Goal: Use online tool/utility: Utilize a website feature to perform a specific function

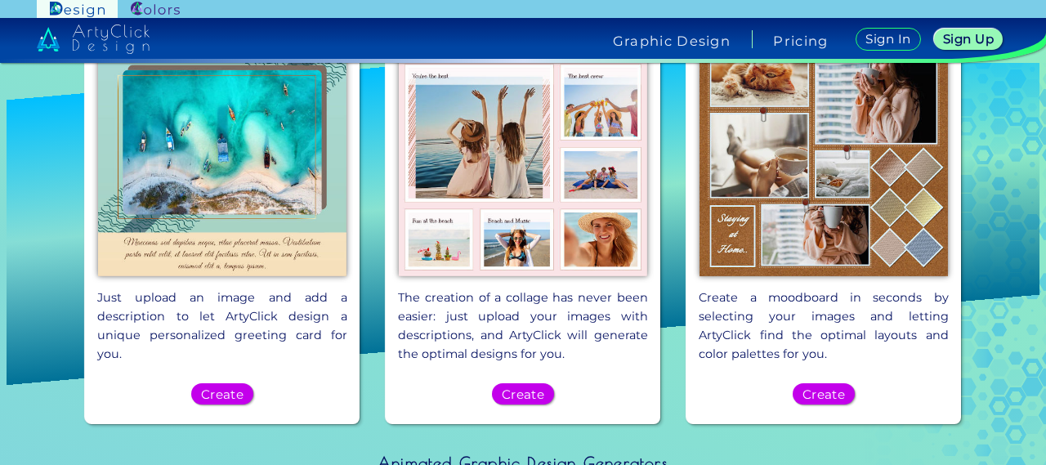
scroll to position [877, 0]
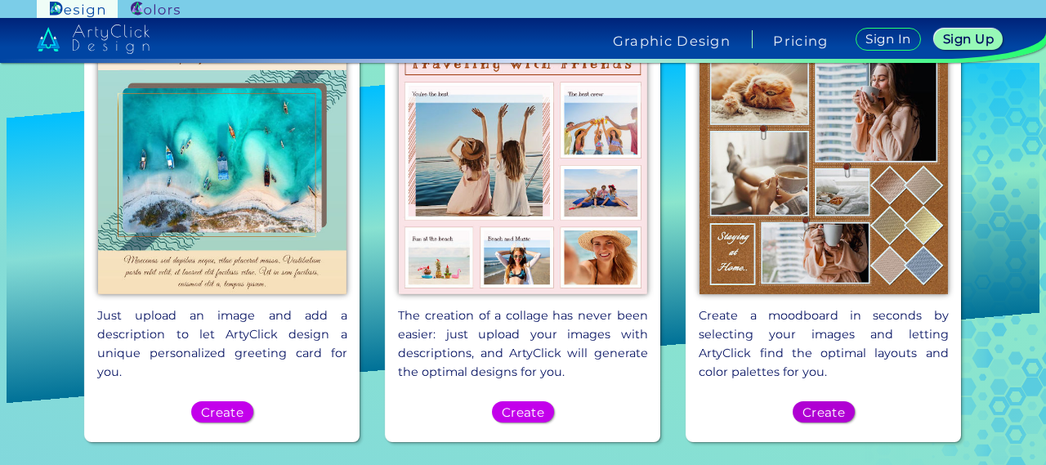
click at [808, 406] on h5 "Create" at bounding box center [823, 411] width 39 height 11
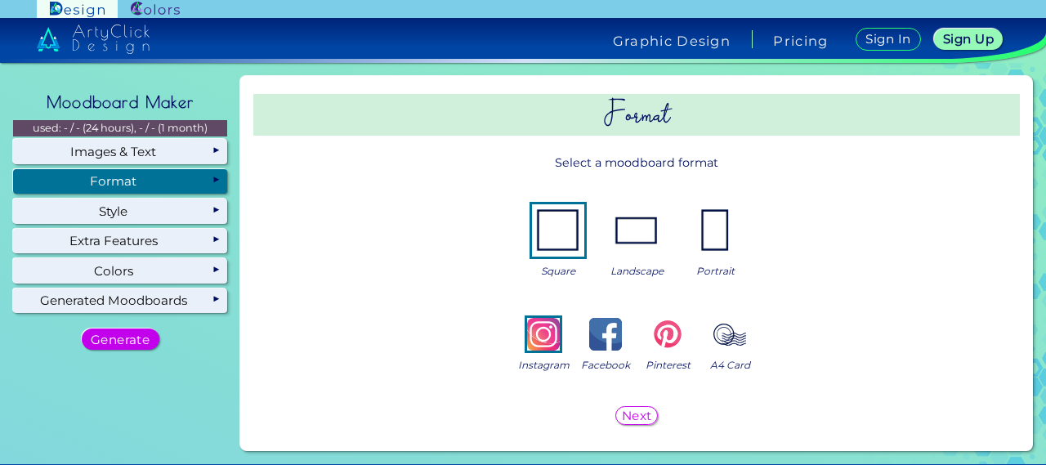
click at [627, 234] on img at bounding box center [636, 230] width 52 height 52
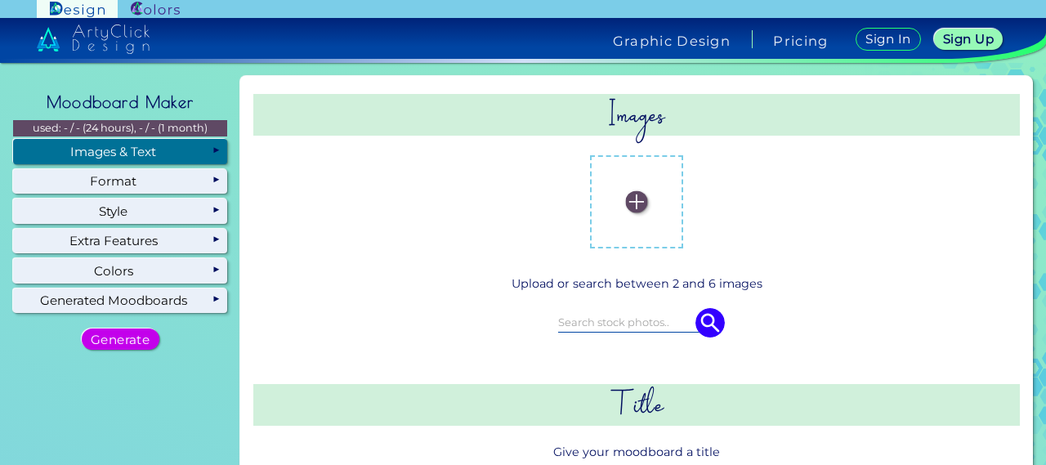
click at [181, 156] on div "Images & Text" at bounding box center [120, 151] width 214 height 25
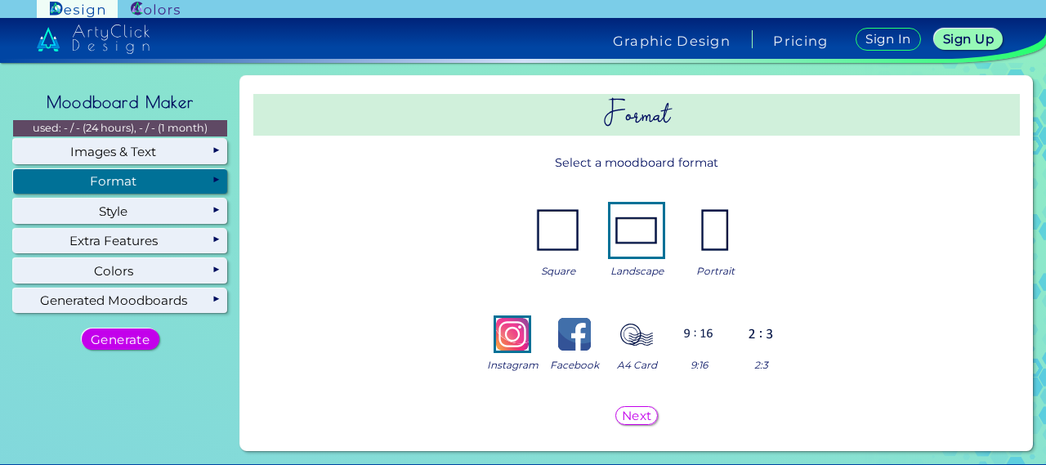
click at [181, 177] on div "Format" at bounding box center [120, 181] width 214 height 25
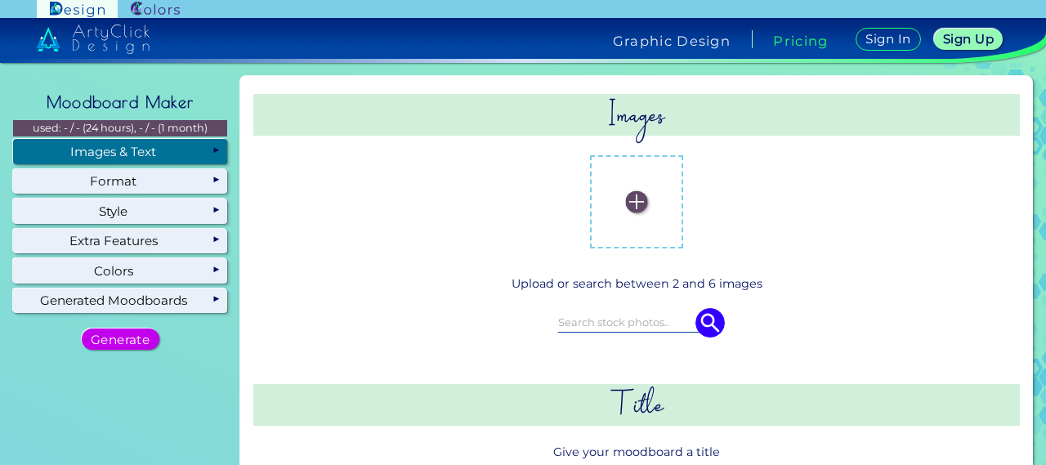
click at [194, 150] on div "Images & Text" at bounding box center [120, 151] width 214 height 25
click at [199, 148] on div "Images & Text" at bounding box center [120, 151] width 214 height 25
click at [625, 202] on img at bounding box center [636, 202] width 22 height 22
click at [0, 0] on input "file" at bounding box center [0, 0] width 0 height 0
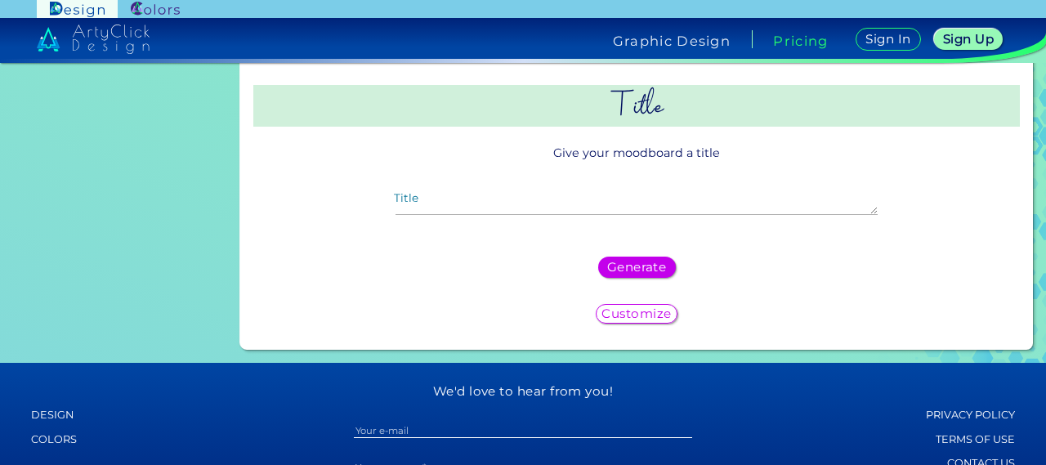
scroll to position [301, 0]
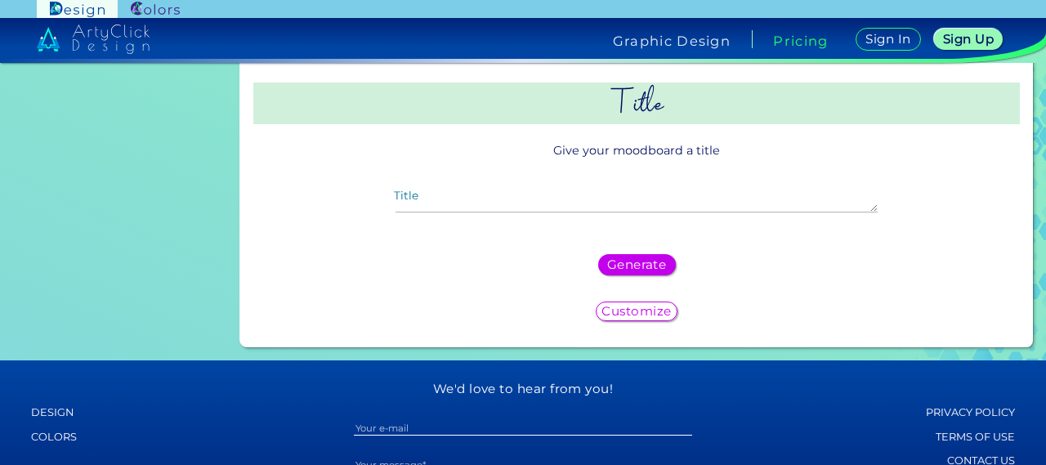
click at [605, 193] on div "Title" at bounding box center [635, 204] width 507 height 48
click at [602, 203] on textarea "Title" at bounding box center [635, 203] width 481 height 20
paste textarea "Moodboard for Landscaping Plants at [GEOGRAPHIC_DATA] Of"
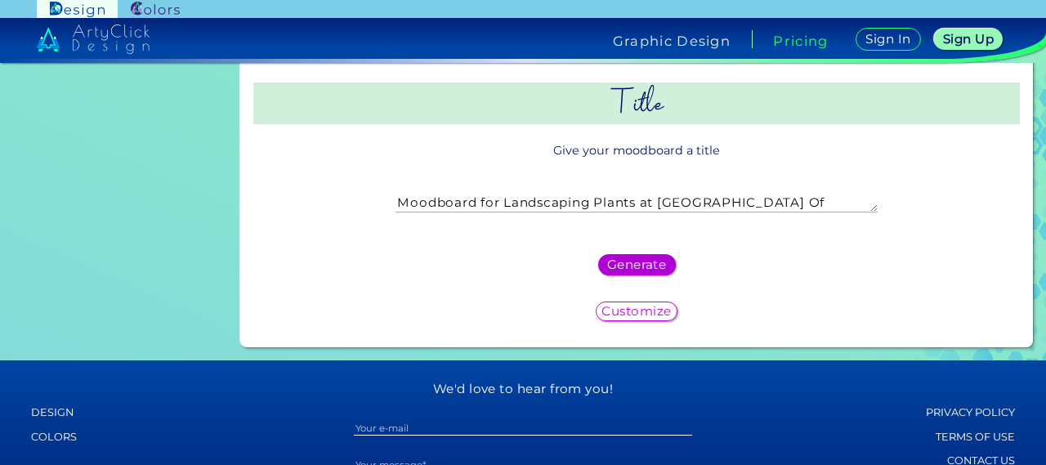
click at [641, 259] on h5 "Generate" at bounding box center [636, 264] width 54 height 11
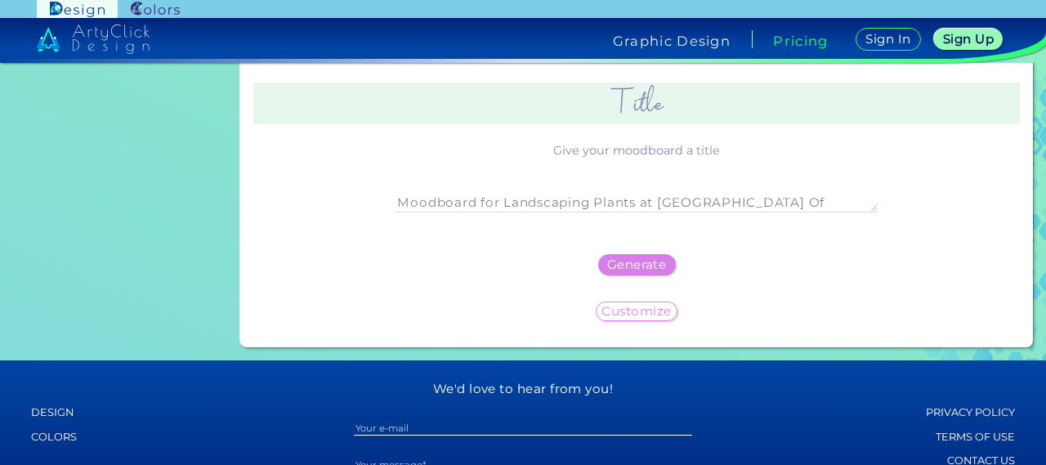
scroll to position [0, 0]
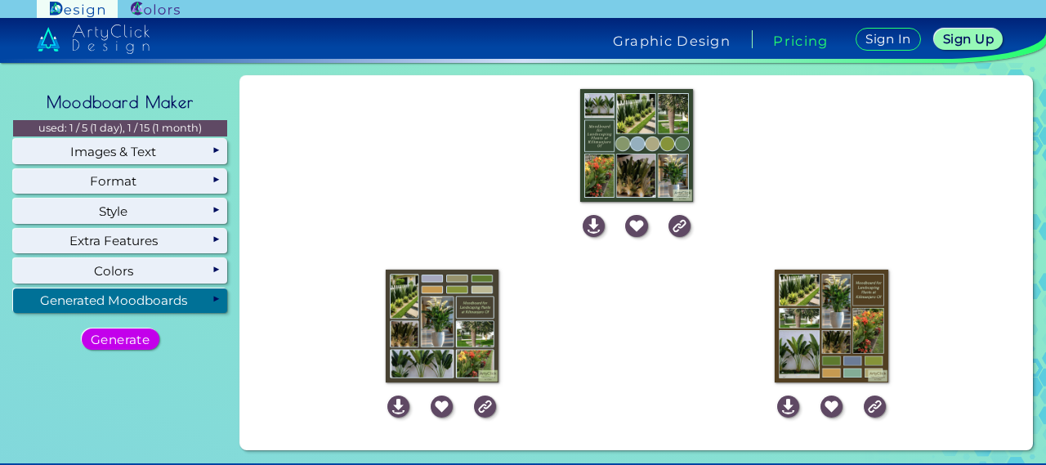
click at [636, 161] on img at bounding box center [636, 145] width 113 height 113
click at [585, 225] on img at bounding box center [594, 226] width 22 height 22
click at [400, 404] on img at bounding box center [398, 406] width 22 height 22
click at [777, 412] on img at bounding box center [788, 406] width 22 height 22
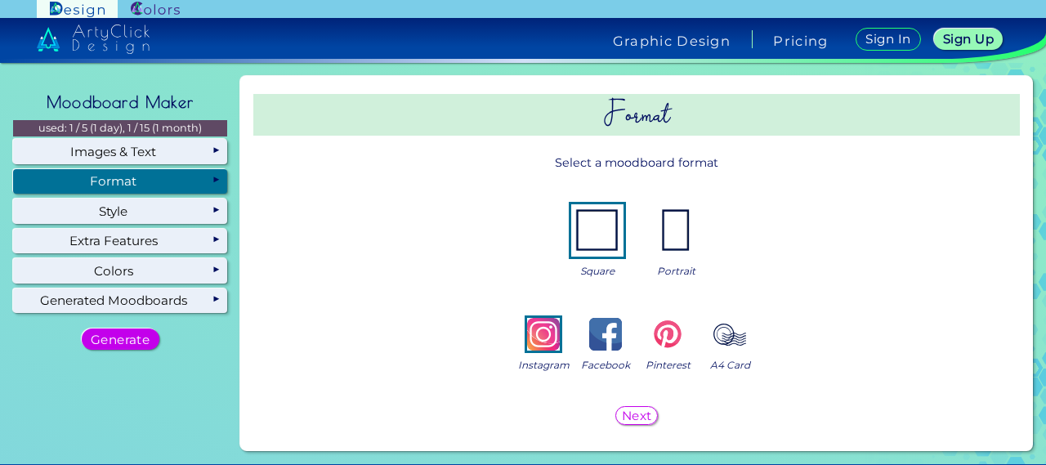
click at [212, 178] on div "Format" at bounding box center [120, 181] width 214 height 25
click at [587, 238] on img at bounding box center [597, 230] width 52 height 52
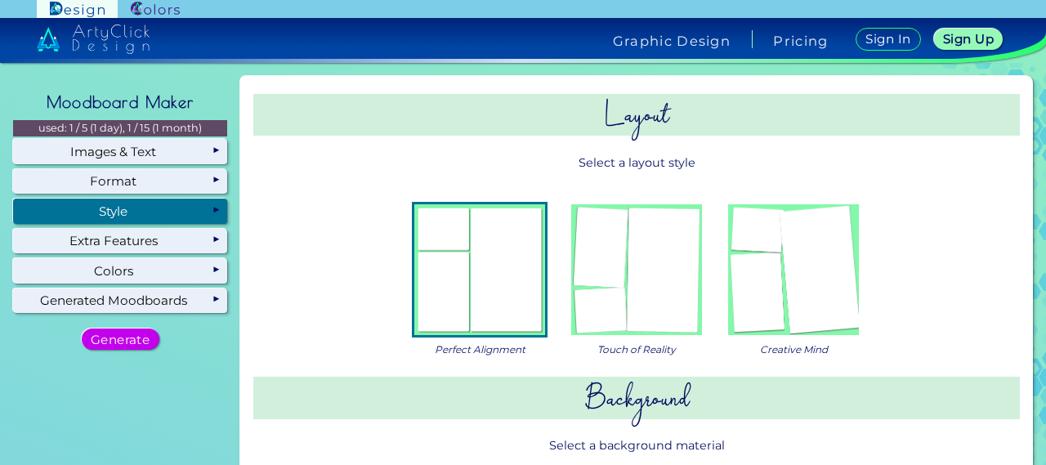
click at [197, 214] on div "Style" at bounding box center [120, 211] width 214 height 25
click at [483, 273] on img at bounding box center [479, 269] width 131 height 131
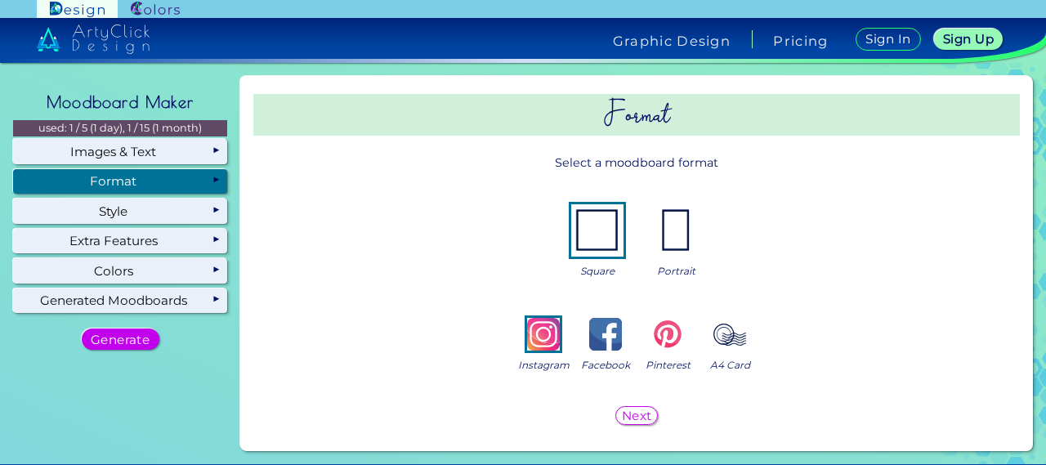
click at [182, 185] on div "Format" at bounding box center [120, 181] width 214 height 25
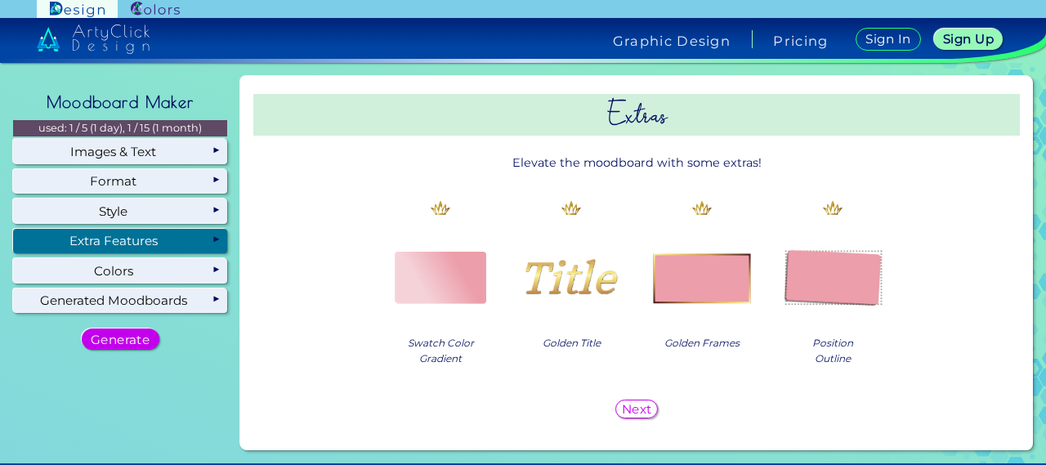
click at [640, 414] on h5 "Next" at bounding box center [637, 408] width 28 height 11
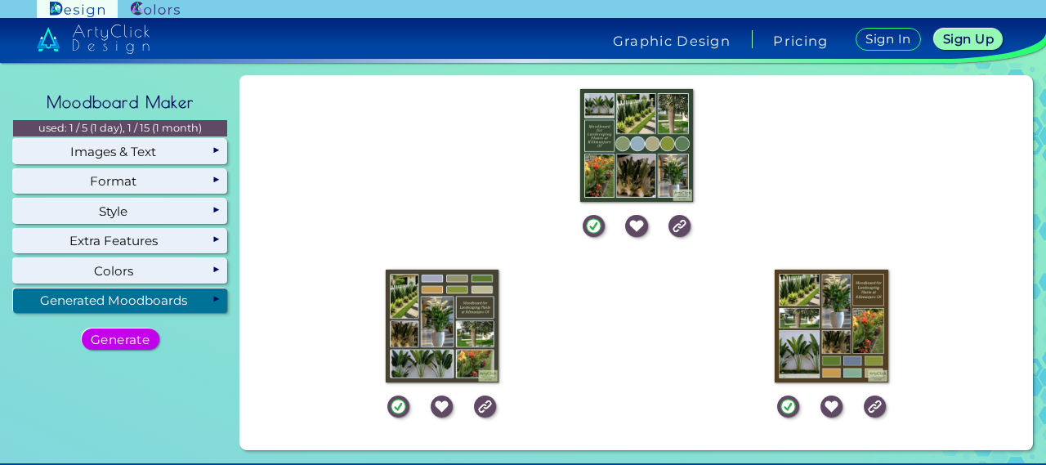
click at [207, 301] on div "Generated Moodboards" at bounding box center [120, 300] width 214 height 25
click at [903, 306] on div "Step 3: Retrieving for you.." at bounding box center [831, 326] width 390 height 126
click at [176, 305] on div "Generated Moodboards" at bounding box center [120, 300] width 214 height 25
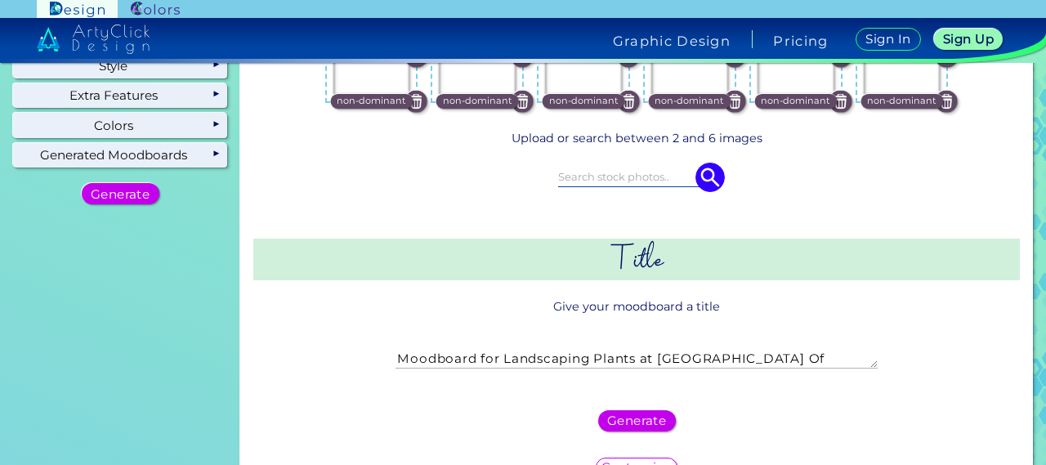
scroll to position [153, 0]
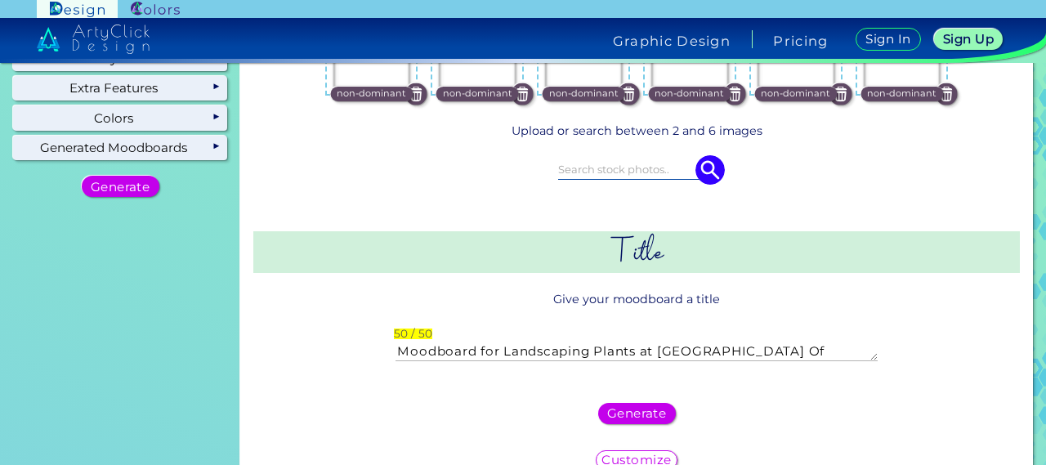
click at [770, 346] on textarea "Moodboard for Landscaping Plants at [GEOGRAPHIC_DATA] Of" at bounding box center [635, 351] width 481 height 20
click at [496, 353] on textarea "Moodboard for Landscaping" at bounding box center [635, 351] width 481 height 20
type textarea "Landscaping"
click at [629, 415] on h5 "Generate" at bounding box center [635, 413] width 53 height 11
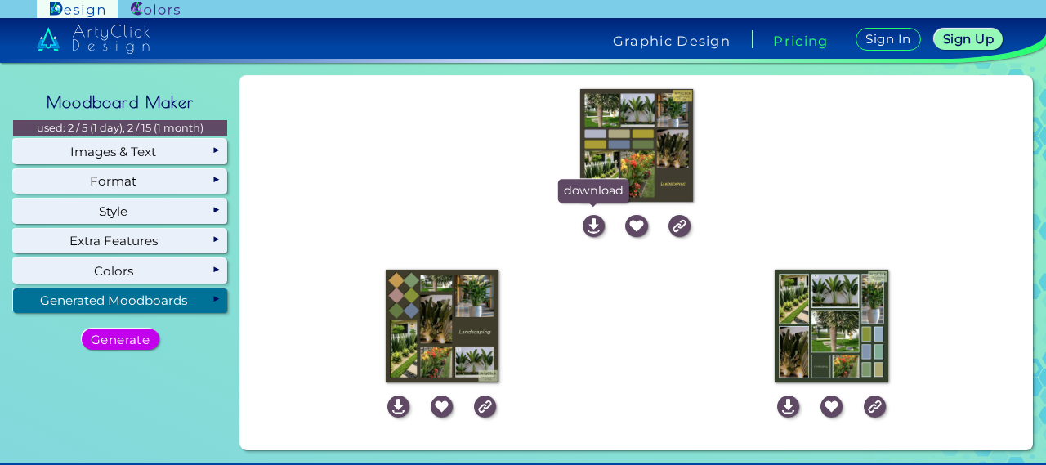
click at [587, 216] on img at bounding box center [594, 226] width 22 height 22
click at [391, 407] on img at bounding box center [398, 406] width 22 height 22
click at [779, 407] on img at bounding box center [788, 406] width 22 height 22
click at [927, 295] on div "Step 3: Retrieving for you.." at bounding box center [831, 326] width 390 height 126
